Goal: Task Accomplishment & Management: Manage account settings

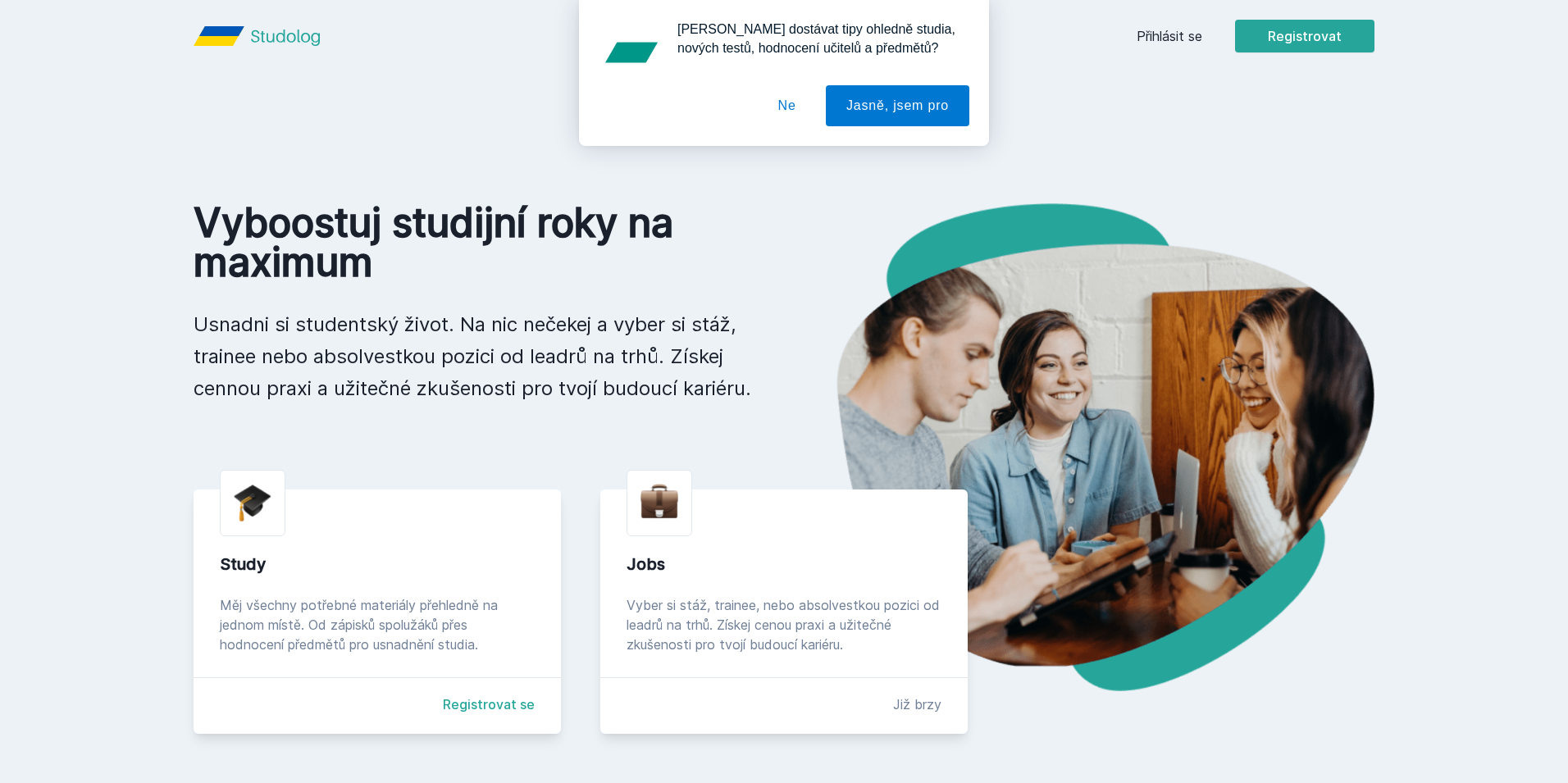
click at [1175, 22] on div "[PERSON_NAME] dostávat tipy ohledně studia, nových testů, hodnocení učitelů a p…" at bounding box center [784, 73] width 1568 height 146
click at [1159, 50] on div "[PERSON_NAME] dostávat tipy ohledně studia, nových testů, hodnocení učitelů a p…" at bounding box center [784, 73] width 1568 height 146
click at [1172, 29] on div "[PERSON_NAME] dostávat tipy ohledně studia, nových testů, hodnocení učitelů a p…" at bounding box center [784, 73] width 1568 height 146
click at [797, 103] on button "Ne" at bounding box center [787, 105] width 59 height 41
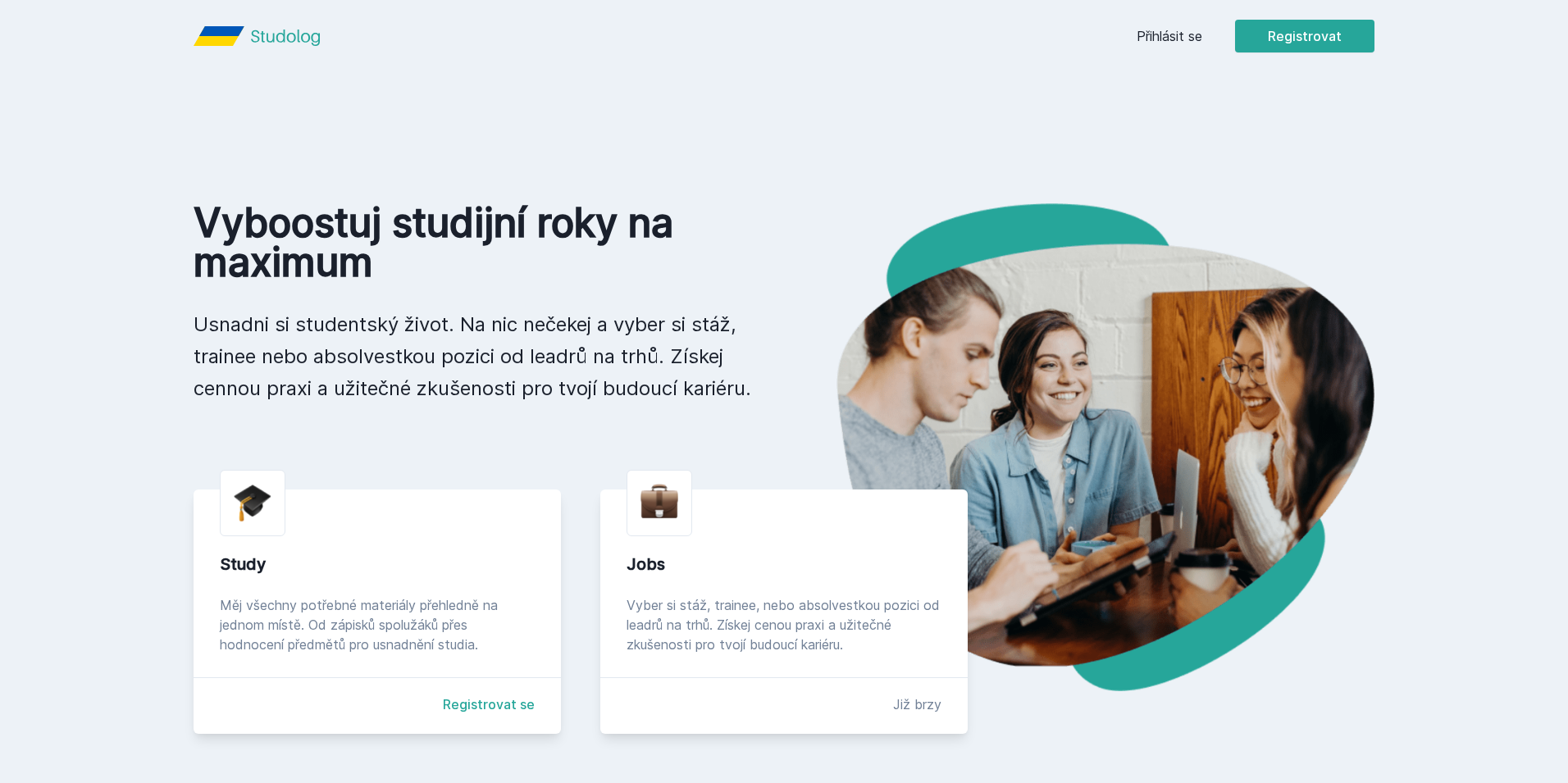
click at [1143, 44] on link "Přihlásit se" at bounding box center [1170, 37] width 66 height 20
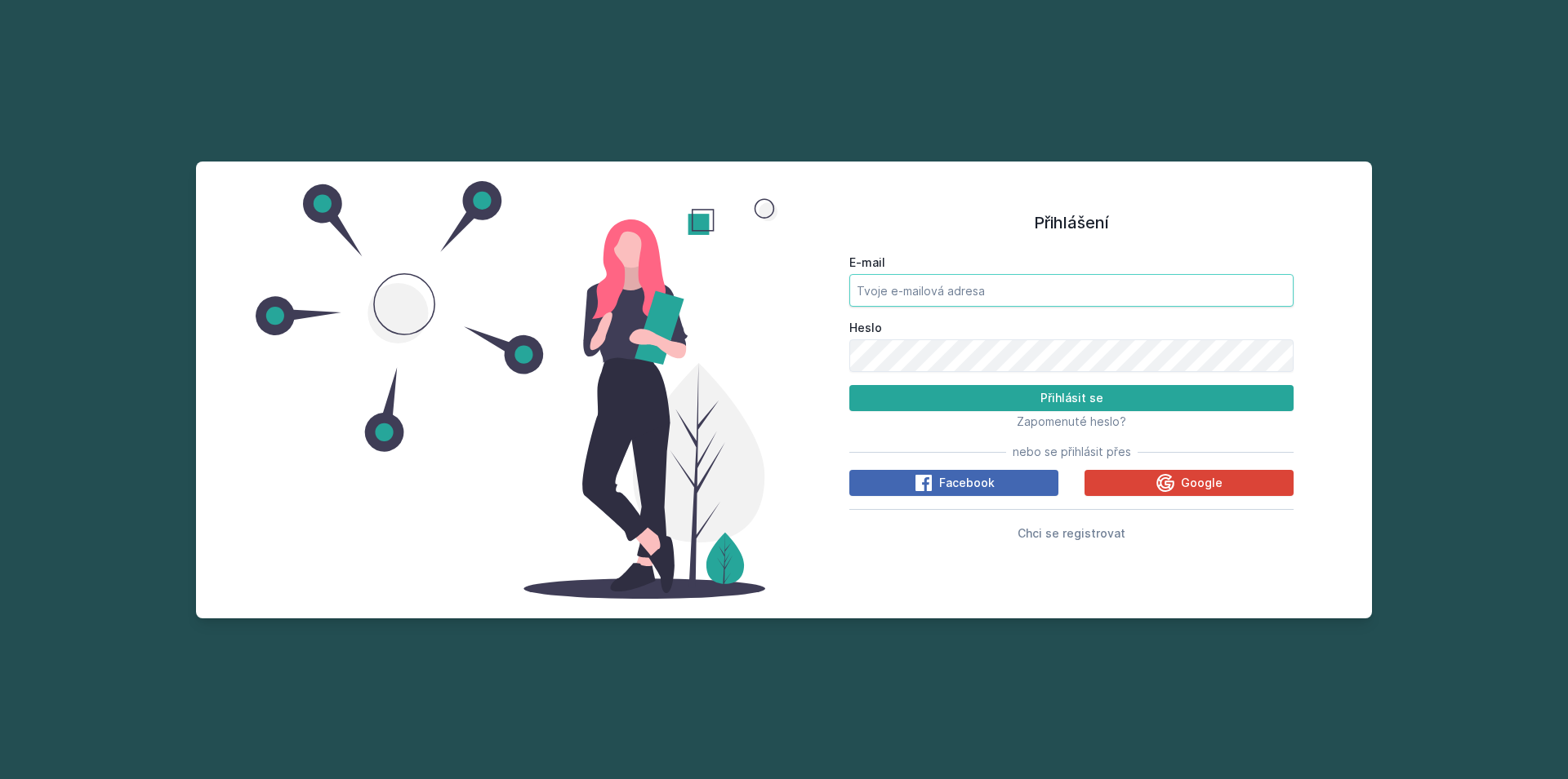
click at [939, 299] on input "E-mail" at bounding box center [1071, 291] width 444 height 33
type input "[EMAIL_ADDRESS][DOMAIN_NAME]"
click at [849, 385] on button "Přihlásit se" at bounding box center [1071, 398] width 444 height 26
